Goal: Task Accomplishment & Management: Manage account settings

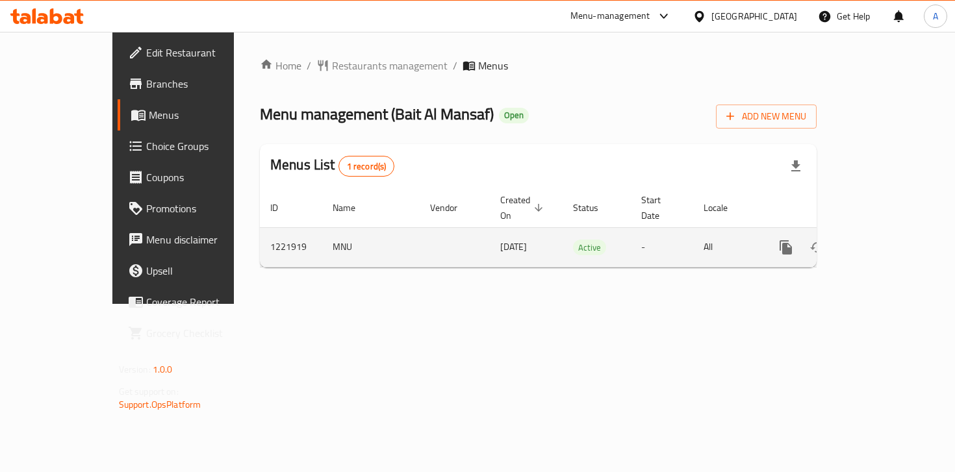
click at [887, 240] on icon "enhanced table" at bounding box center [880, 248] width 16 height 16
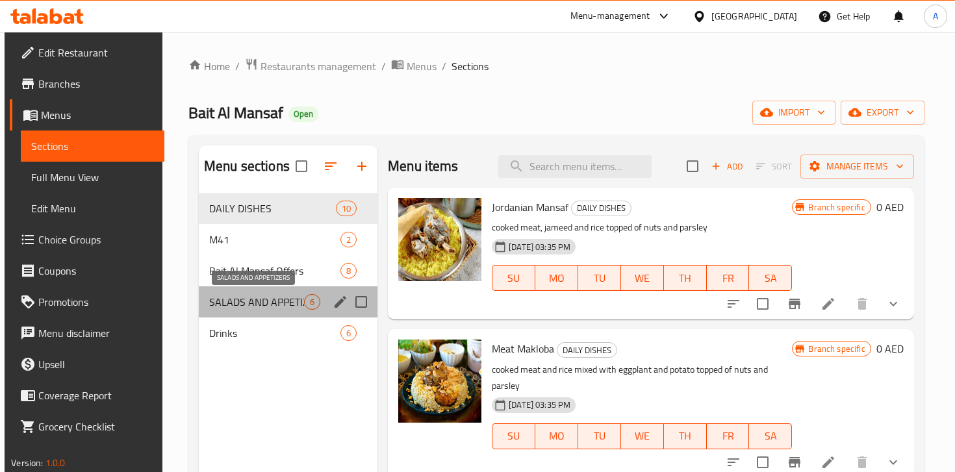
click at [275, 309] on span "SALADS AND APPETIZERS" at bounding box center [256, 302] width 95 height 16
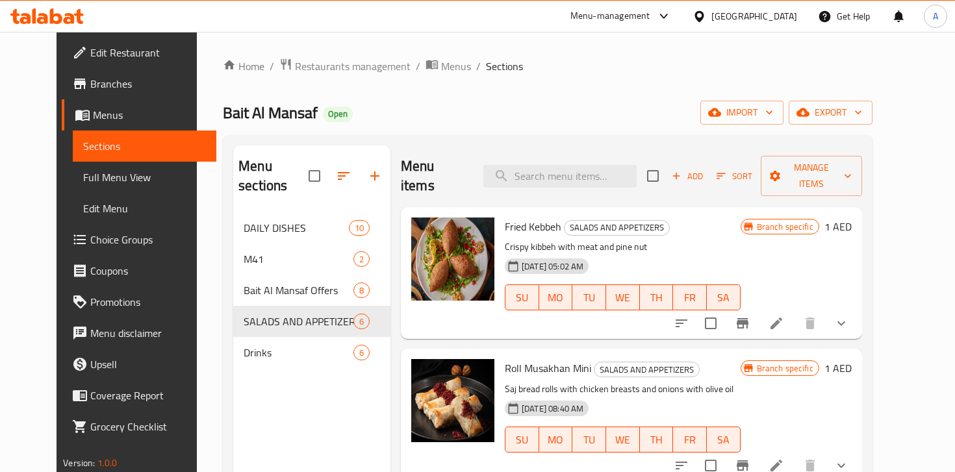
click at [782, 318] on icon at bounding box center [776, 324] width 12 height 12
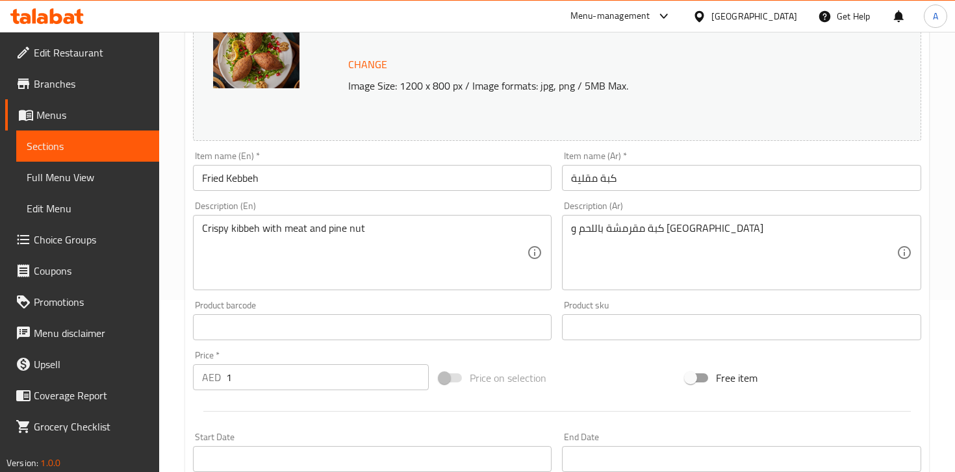
scroll to position [170, 0]
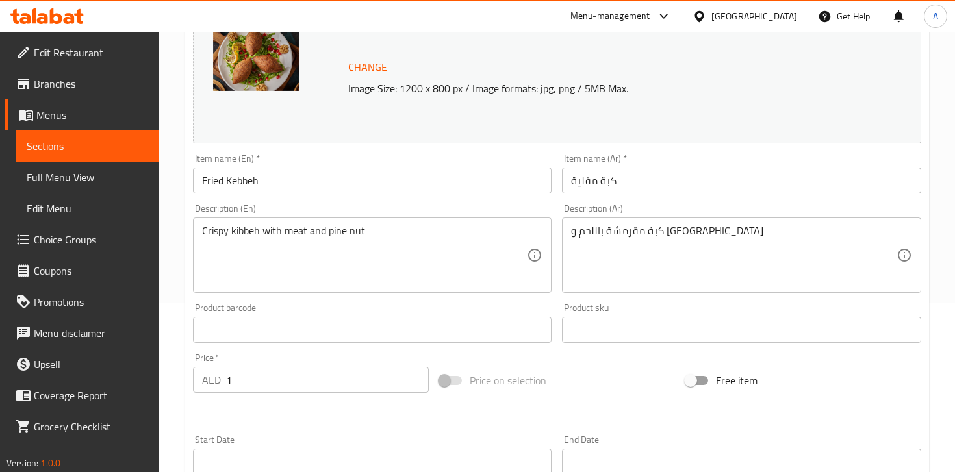
click at [251, 385] on input "1" at bounding box center [327, 380] width 203 height 26
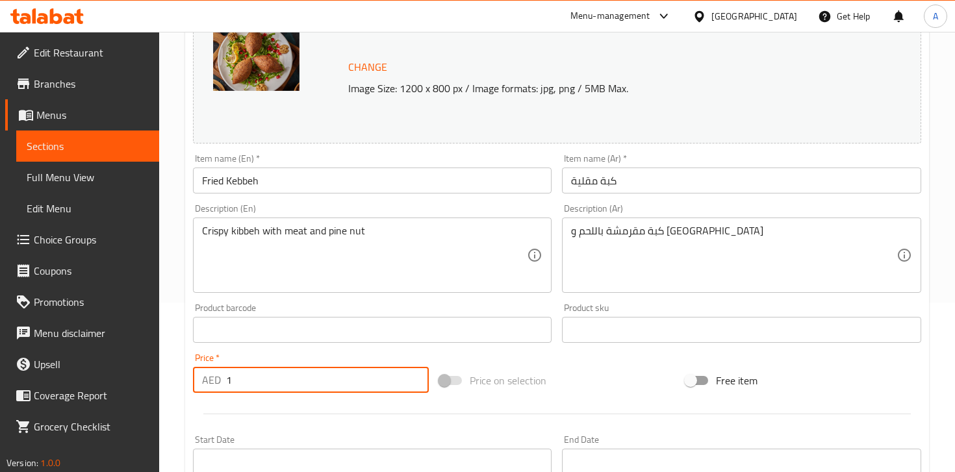
click at [251, 385] on input "1" at bounding box center [327, 380] width 203 height 26
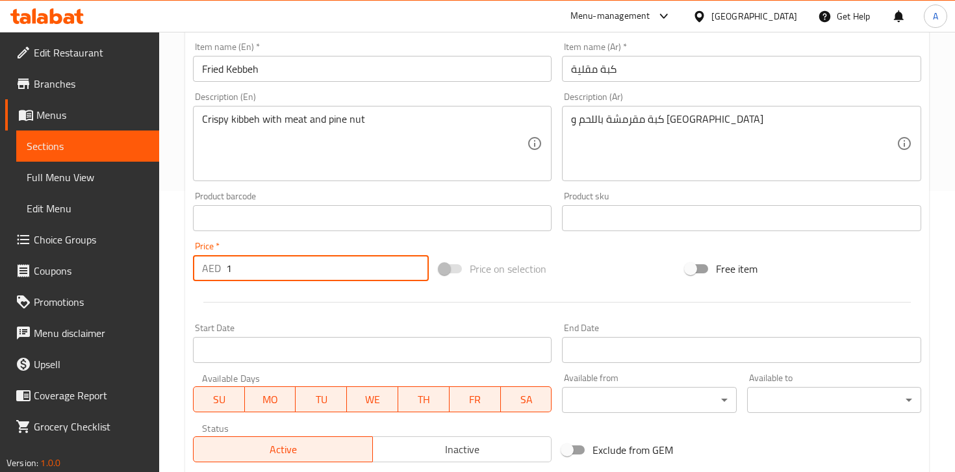
scroll to position [486, 0]
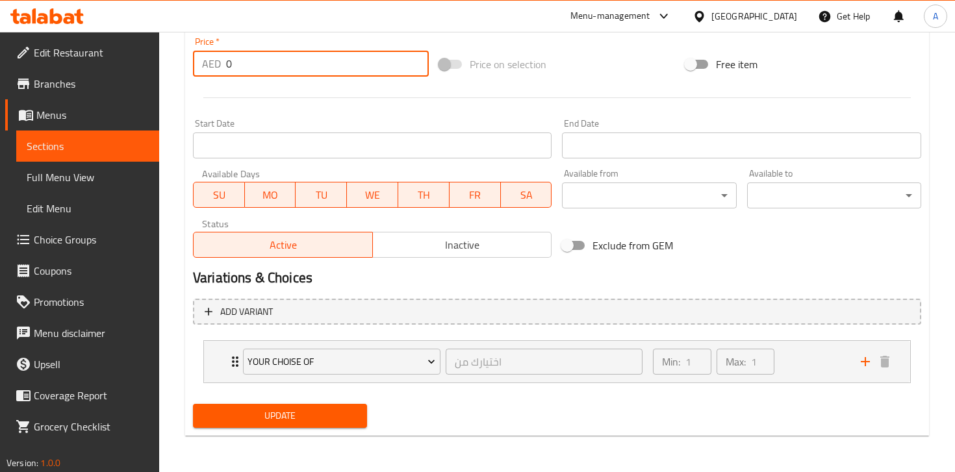
type input "0"
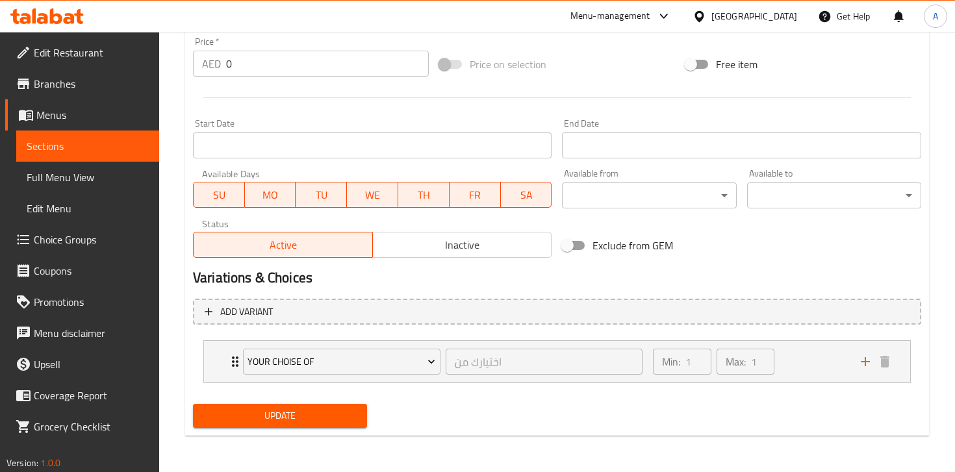
click at [457, 277] on h2 "Variations & Choices" at bounding box center [557, 277] width 728 height 19
click at [222, 370] on div "Your Choise Of اختيارك من ​ Min: 1 ​ Max: 1 ​" at bounding box center [557, 362] width 706 height 42
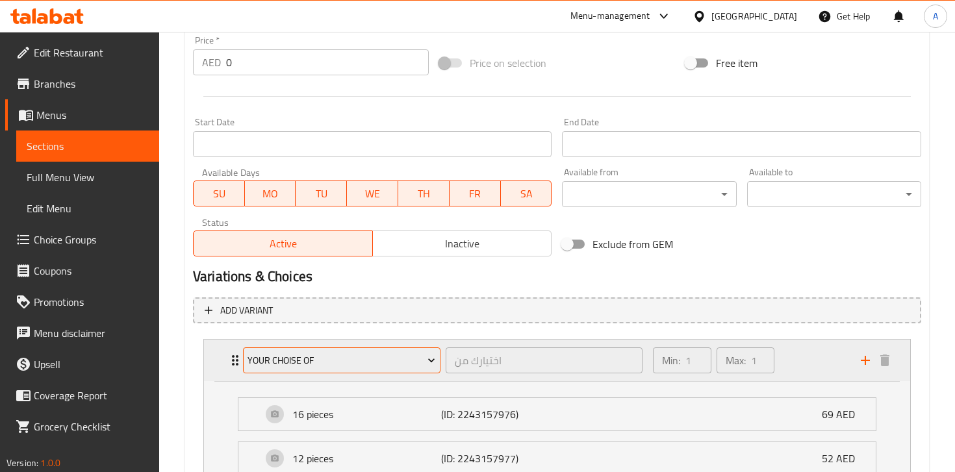
scroll to position [645, 0]
